Goal: Information Seeking & Learning: Find specific fact

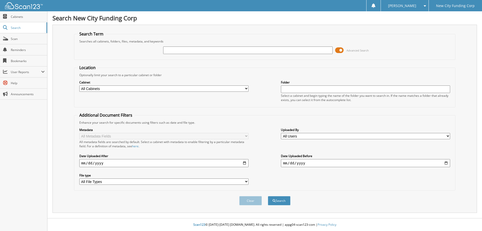
click at [338, 51] on span at bounding box center [339, 50] width 9 height 8
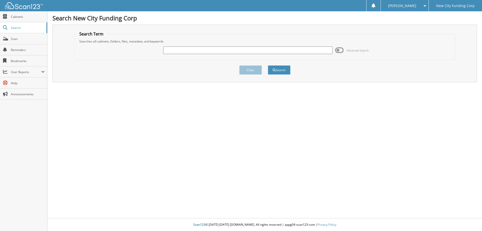
click at [306, 50] on input "text" at bounding box center [247, 50] width 169 height 8
type input "362653"
click at [276, 72] on button "Search" at bounding box center [279, 69] width 23 height 9
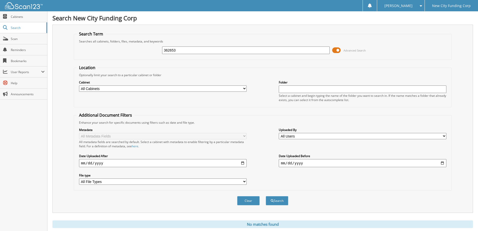
drag, startPoint x: 186, startPoint y: 51, endPoint x: 99, endPoint y: 54, distance: 86.6
click at [105, 55] on div "362653 Advanced Search" at bounding box center [263, 50] width 372 height 14
type input "362653"
click at [266, 196] on button "Search" at bounding box center [277, 200] width 23 height 9
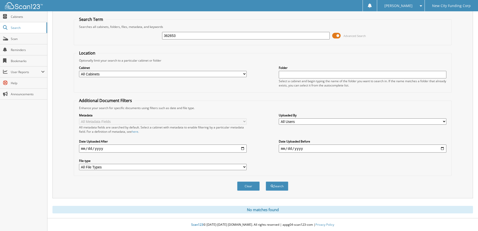
drag, startPoint x: 223, startPoint y: 37, endPoint x: 156, endPoint y: 38, distance: 67.5
click at [156, 38] on div "362653 Advanced Search" at bounding box center [263, 36] width 372 height 14
type input "130304"
click at [266, 181] on button "Search" at bounding box center [277, 185] width 23 height 9
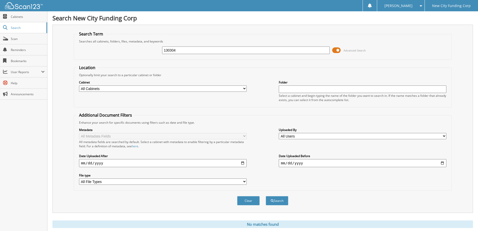
drag, startPoint x: 177, startPoint y: 48, endPoint x: 155, endPoint y: 42, distance: 22.7
click at [156, 42] on fieldset "Search Term Searches all cabinets, folders, files, metadata, and keywords 13030…" at bounding box center [263, 45] width 378 height 29
type input "[PERSON_NAME]"
click at [266, 196] on button "Search" at bounding box center [277, 200] width 23 height 9
